Goal: Information Seeking & Learning: Learn about a topic

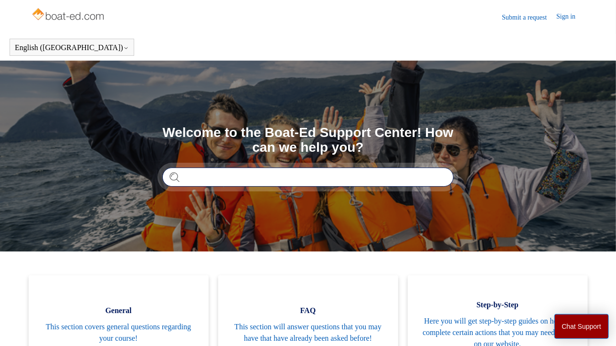
click at [228, 171] on input "Search" at bounding box center [307, 177] width 291 height 19
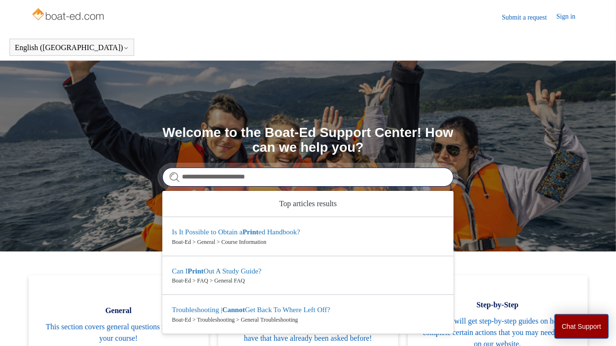
type input "**********"
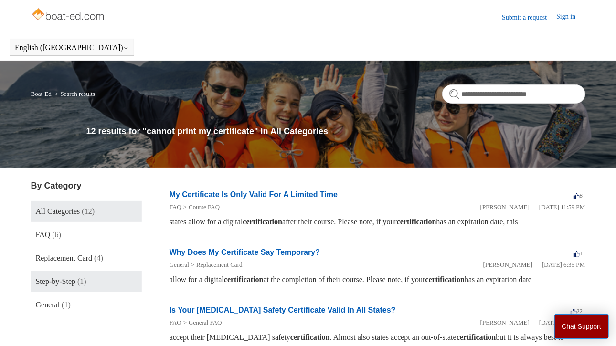
click at [76, 286] on link "Step-by-Step (1)" at bounding box center [86, 281] width 111 height 21
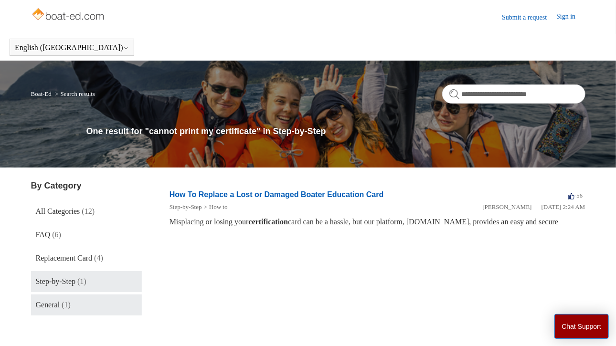
click at [60, 304] on span "General" at bounding box center [48, 305] width 24 height 8
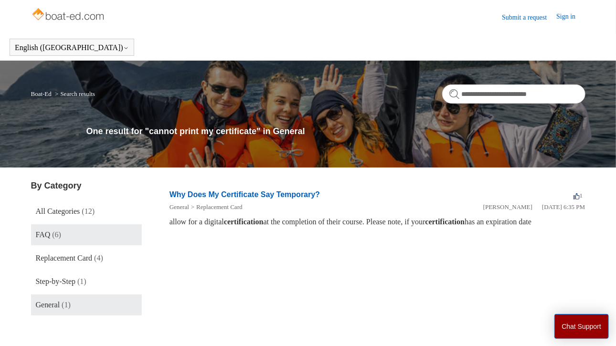
click at [55, 236] on span "(6)" at bounding box center [56, 235] width 9 height 8
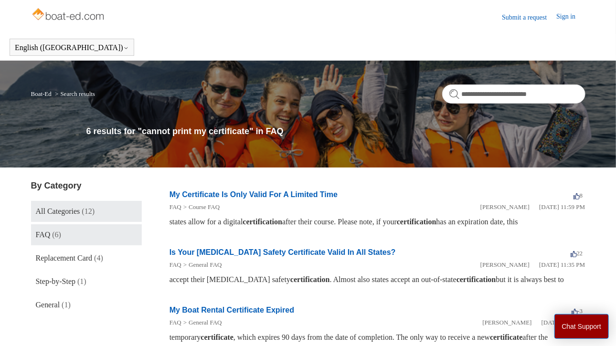
click at [58, 210] on span "All Categories" at bounding box center [58, 211] width 44 height 8
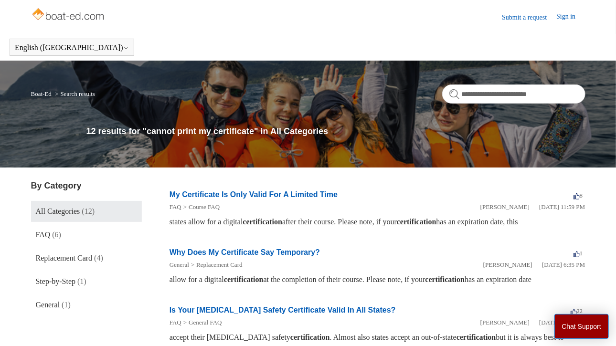
click at [565, 14] on link "Sign in" at bounding box center [571, 16] width 29 height 11
